Goal: Participate in discussion: Engage in conversation with other users on a specific topic

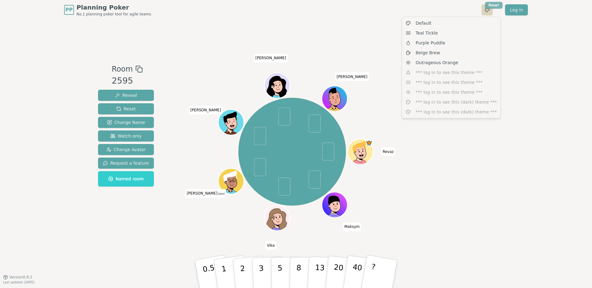
click at [489, 8] on html "PP Planning Poker No.1 planning poker tool for agile teams Toggle theme New! Lo…" at bounding box center [296, 144] width 592 height 288
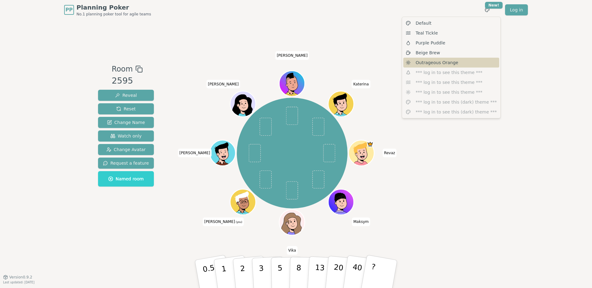
click at [432, 60] on span "Outrageous Orange" at bounding box center [437, 62] width 43 height 6
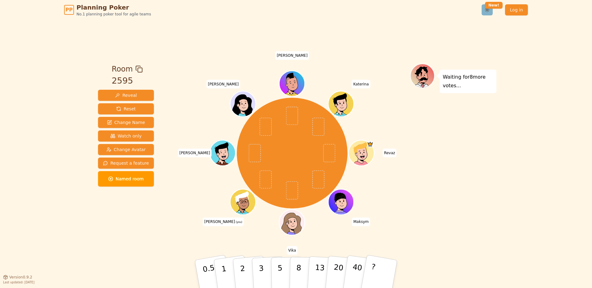
click at [489, 11] on html "PP Planning Poker No.1 planning poker tool for agile teams Toggle theme New! Lo…" at bounding box center [296, 144] width 592 height 288
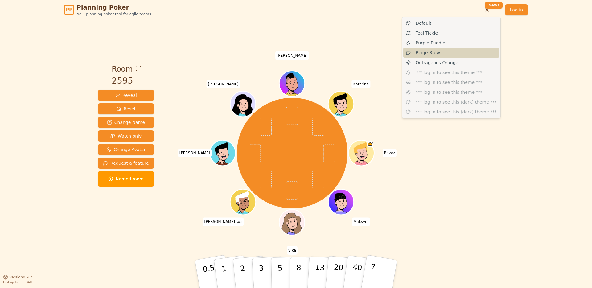
click at [444, 55] on div "Beige Brew" at bounding box center [451, 53] width 96 height 10
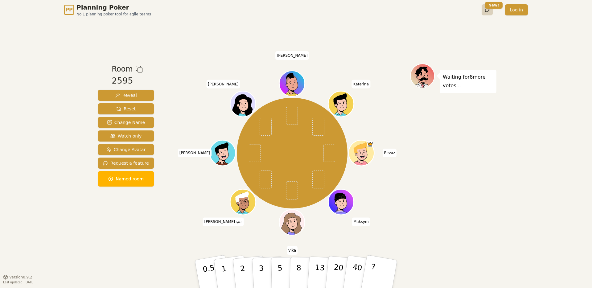
click at [485, 8] on html "PP Planning Poker No.1 planning poker tool for agile teams Toggle theme New! Lo…" at bounding box center [296, 144] width 592 height 288
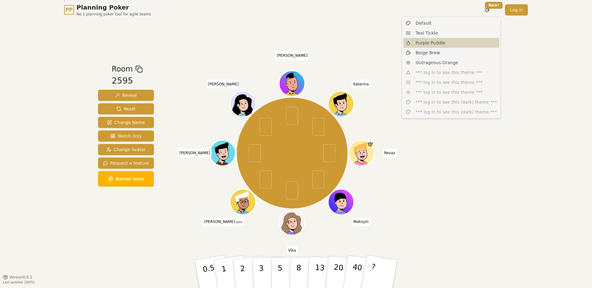
click at [457, 40] on div "Default Teal Tickle Purple Puddle Beige Brew Outrageous Orange *** log in to se…" at bounding box center [451, 68] width 99 height 102
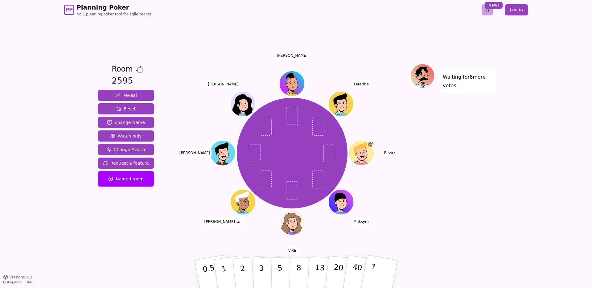
click at [488, 10] on html "PP Planning Poker No.1 planning poker tool for agile teams Toggle theme New! Lo…" at bounding box center [296, 144] width 592 height 288
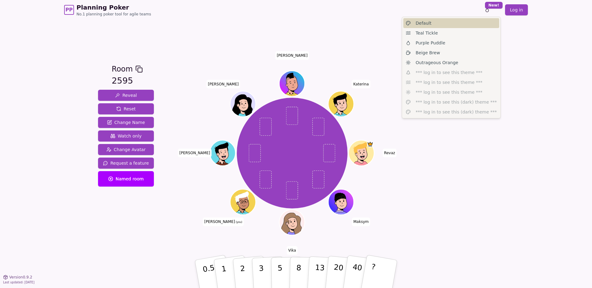
click at [452, 26] on div "Default" at bounding box center [451, 23] width 96 height 10
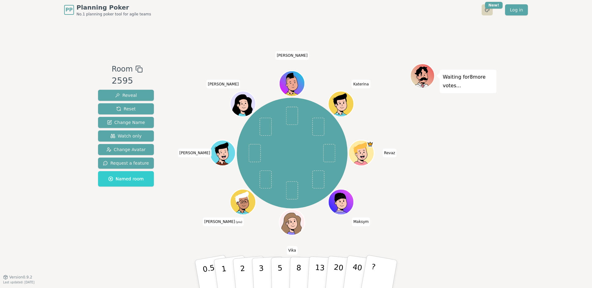
click at [489, 11] on html "PP Planning Poker No.1 planning poker tool for agile teams Toggle theme New! Lo…" at bounding box center [296, 144] width 592 height 288
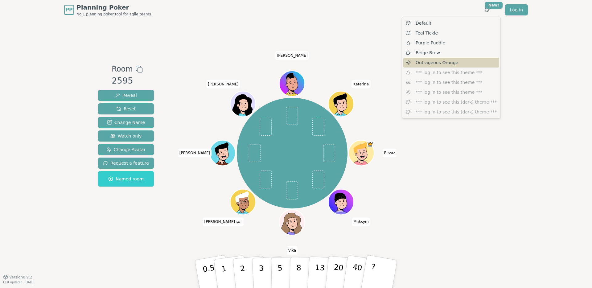
click at [453, 59] on span "Outrageous Orange" at bounding box center [437, 62] width 43 height 6
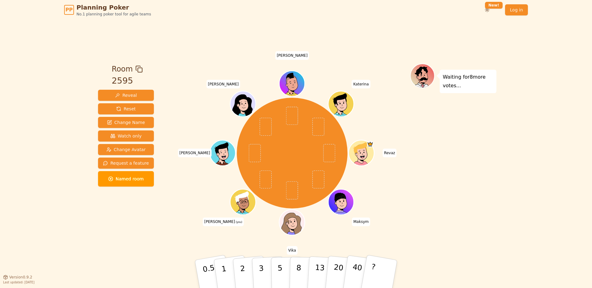
click at [477, 45] on div "Room 2595 Reveal Reset Change Name Watch only Change Avatar Request a feature N…" at bounding box center [296, 148] width 401 height 257
click at [517, 9] on link "Log in" at bounding box center [516, 9] width 23 height 11
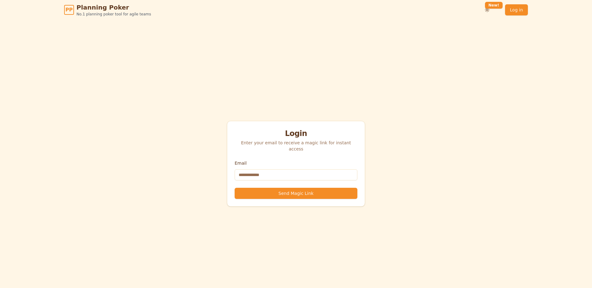
click at [291, 169] on input "Email" at bounding box center [296, 174] width 123 height 11
click at [397, 135] on div "Login Enter your email to receive a magic link for instant access Email Send Ma…" at bounding box center [296, 164] width 592 height 288
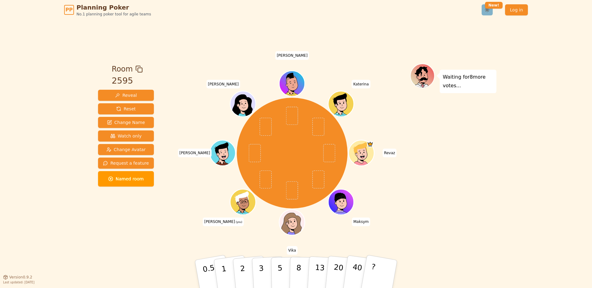
click at [487, 12] on html "PP Planning Poker No.1 planning poker tool for agile teams Toggle theme New! Lo…" at bounding box center [296, 144] width 592 height 288
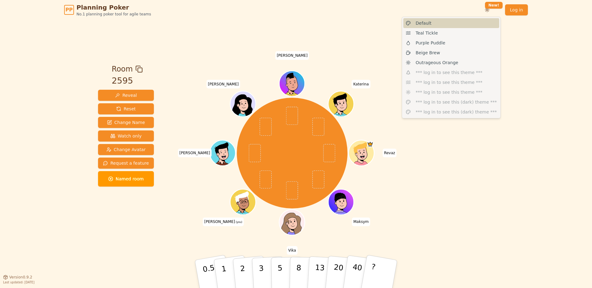
click at [443, 26] on div "Default" at bounding box center [451, 23] width 96 height 10
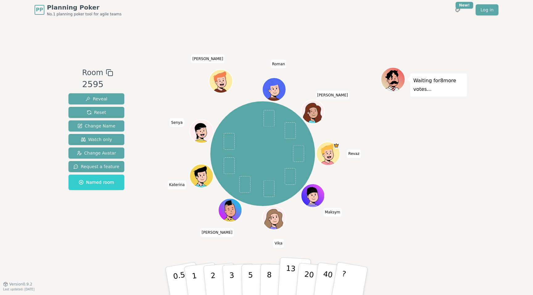
click at [286, 279] on p "13" at bounding box center [289, 281] width 11 height 34
click at [418, 208] on div "Waiting for 8 more votes..." at bounding box center [423, 152] width 86 height 170
click at [293, 262] on button "13" at bounding box center [294, 281] width 34 height 48
click at [289, 266] on p "13" at bounding box center [289, 281] width 11 height 34
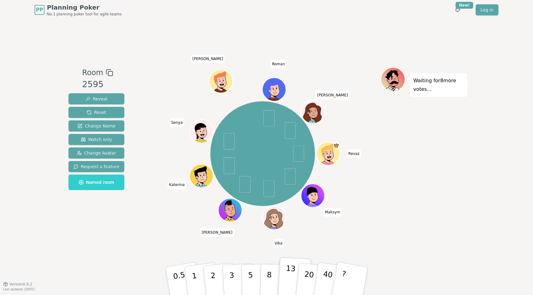
click at [289, 266] on p "13" at bounding box center [289, 281] width 11 height 34
click at [423, 226] on div "Waiting for 8 more votes..." at bounding box center [423, 152] width 86 height 170
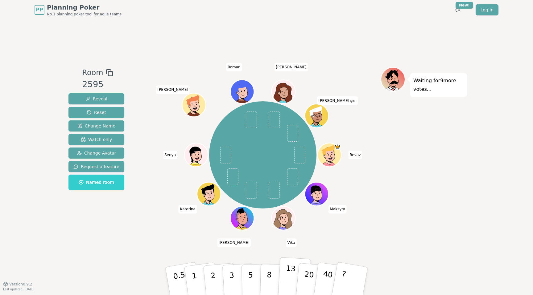
click at [285, 278] on p "13" at bounding box center [289, 281] width 11 height 34
click at [391, 226] on div "Waiting for 8 more votes..." at bounding box center [423, 152] width 86 height 170
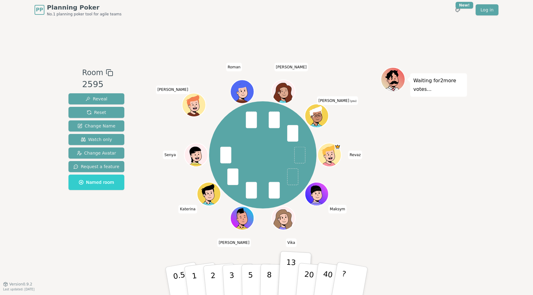
click at [336, 212] on span "Maksym" at bounding box center [337, 209] width 18 height 9
drag, startPoint x: 334, startPoint y: 209, endPoint x: 359, endPoint y: 209, distance: 24.7
click at [359, 209] on div "Revaz Maksym Vika Bohdan Katerina Senya Ira Roman Lena Anton (you)" at bounding box center [263, 155] width 236 height 154
drag, startPoint x: 351, startPoint y: 208, endPoint x: 334, endPoint y: 209, distance: 17.0
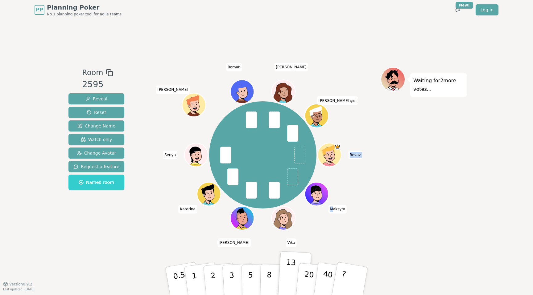
click at [334, 209] on div "Revaz Maksym Vika Bohdan Katerina Senya Ira Roman Lena Anton (you)" at bounding box center [263, 155] width 236 height 154
click at [334, 209] on span "Maksym" at bounding box center [337, 209] width 18 height 9
